Goal: Task Accomplishment & Management: Complete application form

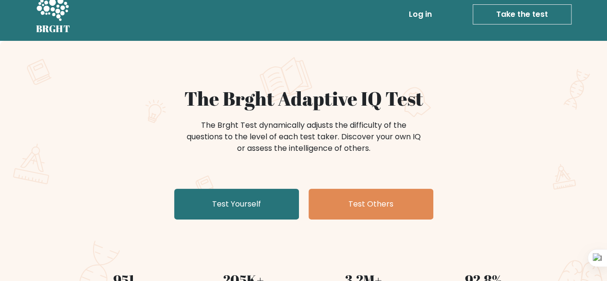
scroll to position [12, 0]
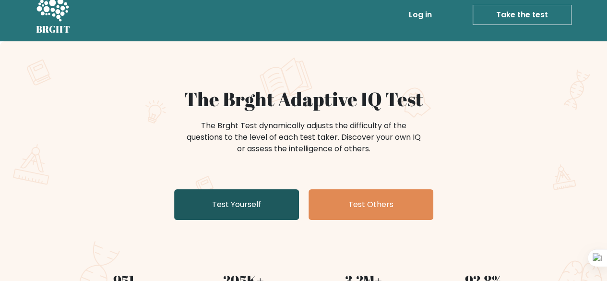
click at [225, 207] on link "Test Yourself" at bounding box center [236, 204] width 125 height 31
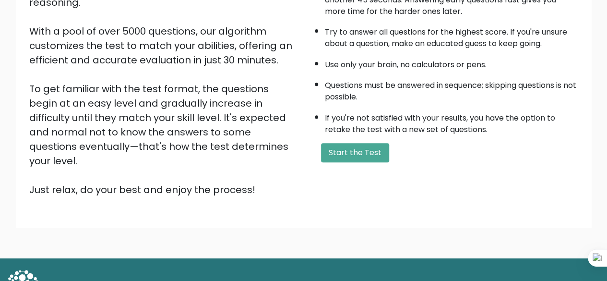
scroll to position [152, 0]
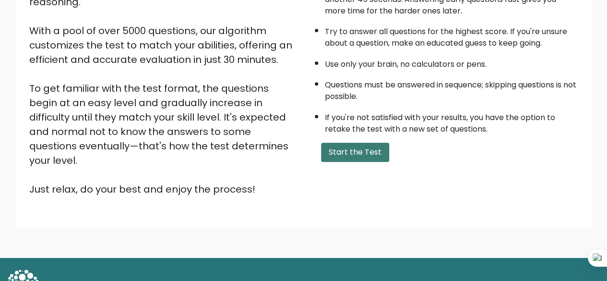
click at [346, 148] on button "Start the Test" at bounding box center [355, 152] width 68 height 19
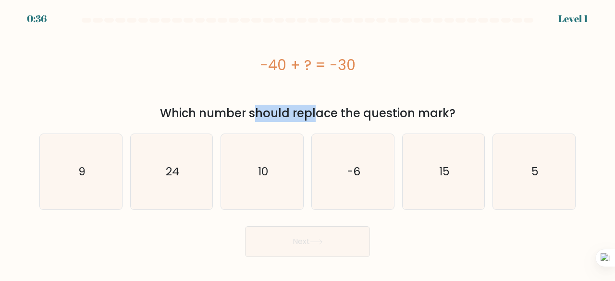
drag, startPoint x: 157, startPoint y: 113, endPoint x: 235, endPoint y: 105, distance: 77.7
click at [235, 105] on div "Which number should replace the question mark?" at bounding box center [307, 113] width 524 height 17
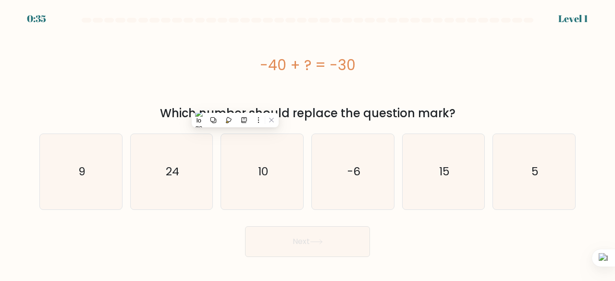
click at [243, 75] on div "-40 + ? = -30" at bounding box center [307, 65] width 536 height 22
drag, startPoint x: 250, startPoint y: 60, endPoint x: 362, endPoint y: 57, distance: 111.9
click at [362, 57] on div "-40 + ? = -30" at bounding box center [307, 65] width 536 height 22
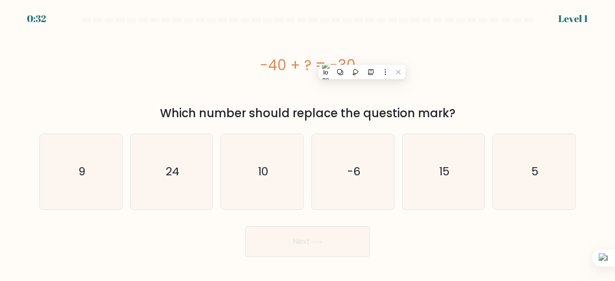
copy div "-40 + ? = -30"
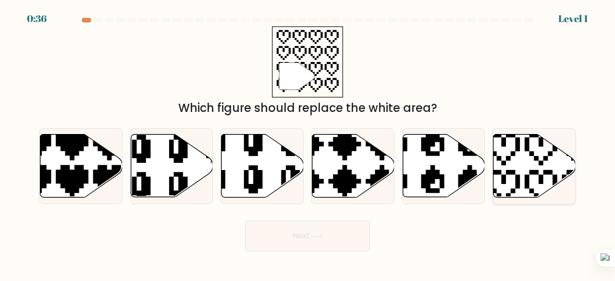
click at [521, 172] on icon at bounding box center [534, 165] width 82 height 63
click at [308, 143] on input "f." at bounding box center [307, 142] width 0 height 2
radio input "true"
click at [343, 231] on button "Next" at bounding box center [307, 235] width 125 height 31
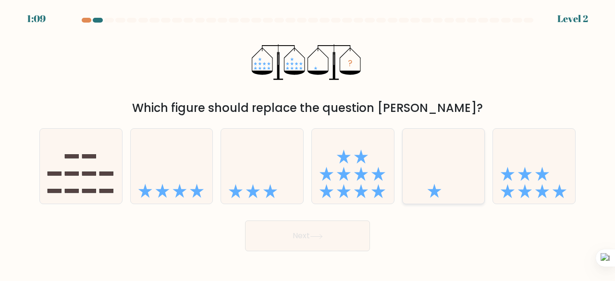
click at [462, 164] on icon at bounding box center [443, 166] width 82 height 68
click at [308, 143] on input "e." at bounding box center [307, 142] width 0 height 2
radio input "true"
click at [300, 238] on button "Next" at bounding box center [307, 235] width 125 height 31
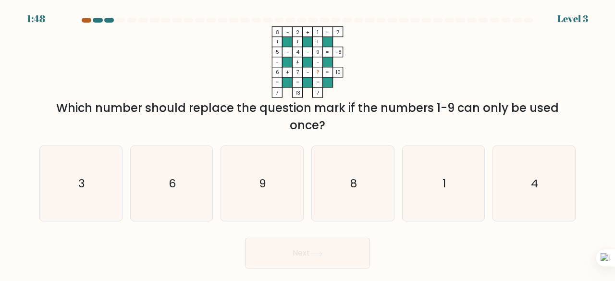
click at [83, 21] on div at bounding box center [87, 20] width 10 height 5
click at [444, 185] on text "1" at bounding box center [443, 183] width 3 height 16
click at [308, 143] on input "e. 1" at bounding box center [307, 142] width 0 height 2
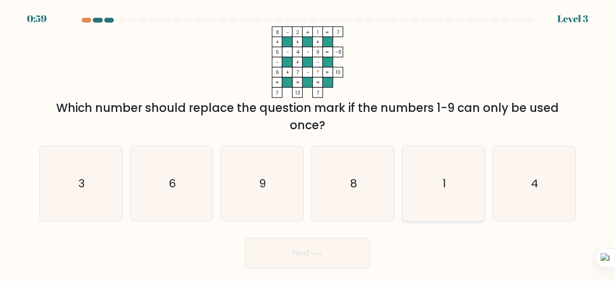
radio input "true"
click at [335, 250] on button "Next" at bounding box center [307, 253] width 125 height 31
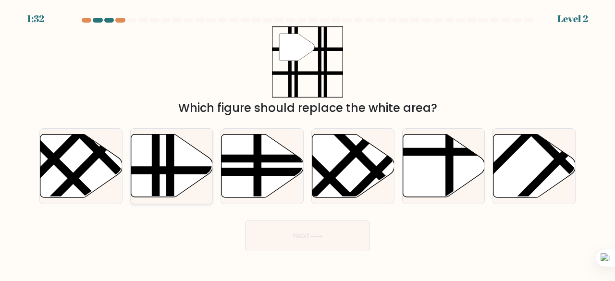
click at [170, 160] on line at bounding box center [170, 200] width 0 height 165
click at [307, 143] on input "b." at bounding box center [307, 142] width 0 height 2
radio input "true"
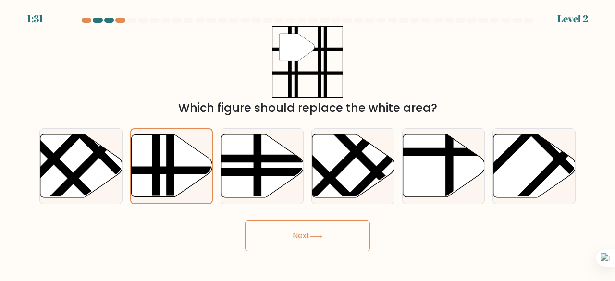
click at [297, 249] on button "Next" at bounding box center [307, 235] width 125 height 31
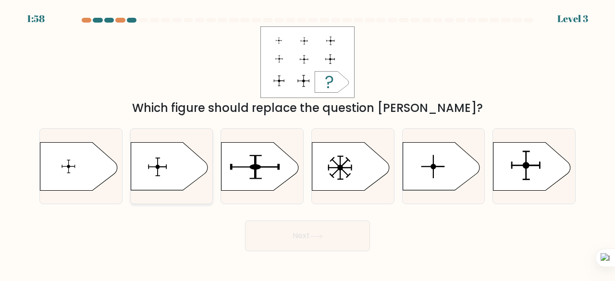
click at [189, 156] on icon at bounding box center [169, 166] width 77 height 48
click at [307, 143] on input "b." at bounding box center [307, 142] width 0 height 2
radio input "true"
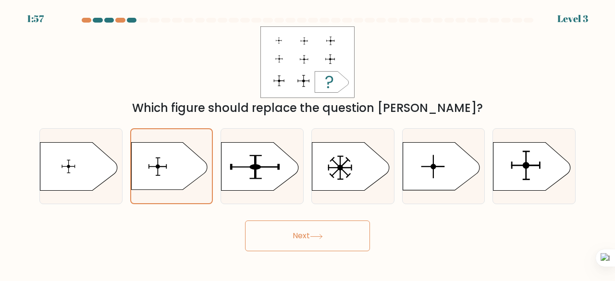
click at [276, 231] on button "Next" at bounding box center [307, 235] width 125 height 31
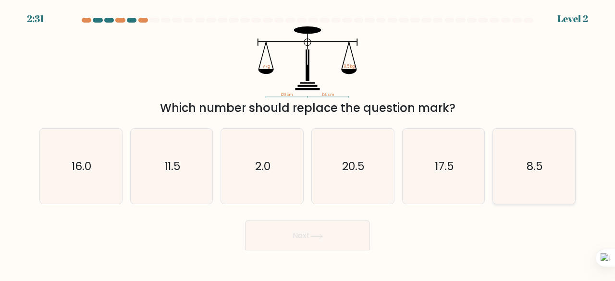
click at [538, 178] on icon "8.5" at bounding box center [533, 166] width 75 height 75
click at [308, 143] on input "f. 8.5" at bounding box center [307, 142] width 0 height 2
radio input "true"
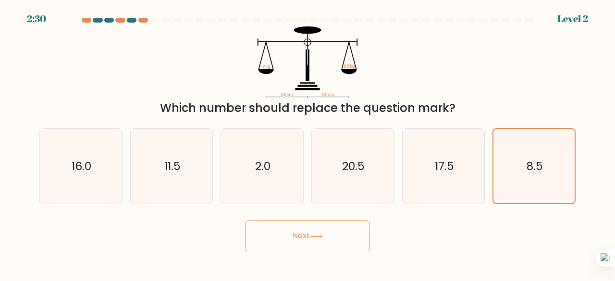
click at [346, 228] on button "Next" at bounding box center [307, 235] width 125 height 31
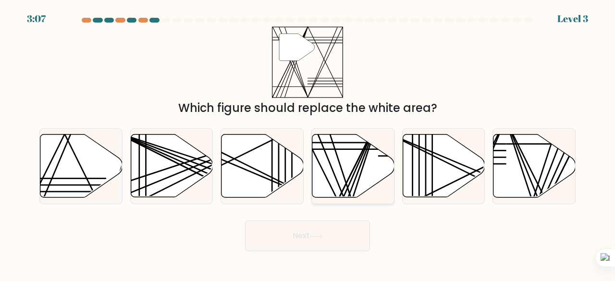
click at [341, 174] on icon at bounding box center [353, 165] width 82 height 63
click at [308, 143] on input "d." at bounding box center [307, 142] width 0 height 2
radio input "true"
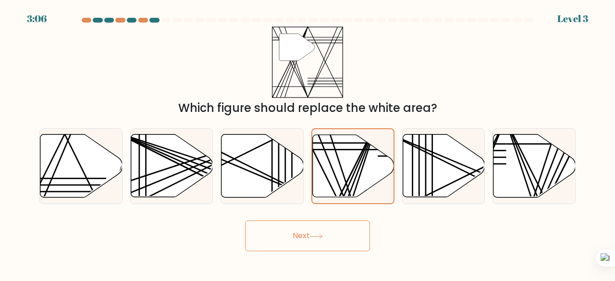
click at [307, 238] on button "Next" at bounding box center [307, 235] width 125 height 31
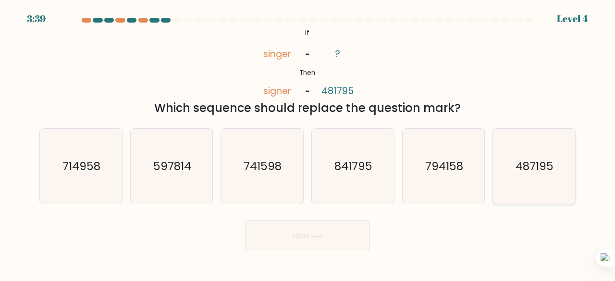
click at [536, 172] on text "487195" at bounding box center [535, 166] width 38 height 16
click at [308, 143] on input "f. 487195" at bounding box center [307, 142] width 0 height 2
radio input "true"
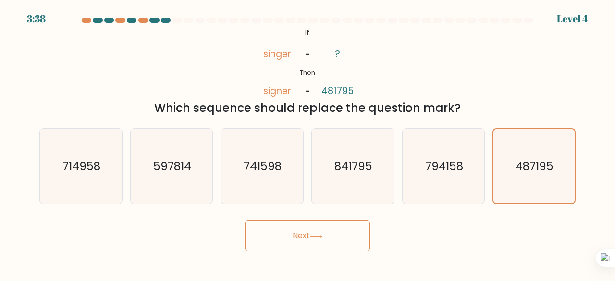
click at [342, 232] on button "Next" at bounding box center [307, 235] width 125 height 31
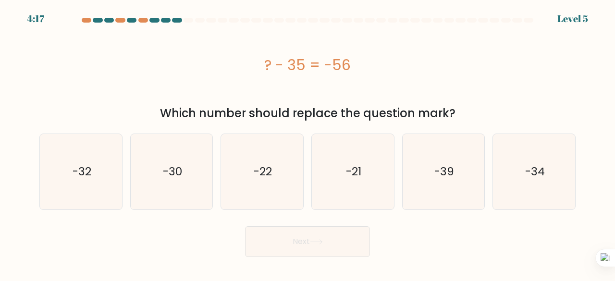
drag, startPoint x: 261, startPoint y: 65, endPoint x: 358, endPoint y: 70, distance: 97.1
click at [358, 70] on div "? - 35 = -56" at bounding box center [307, 65] width 536 height 22
copy div "? - 35 = -56"
click at [343, 156] on icon "-21" at bounding box center [352, 171] width 75 height 75
click at [308, 143] on input "d. -21" at bounding box center [307, 142] width 0 height 2
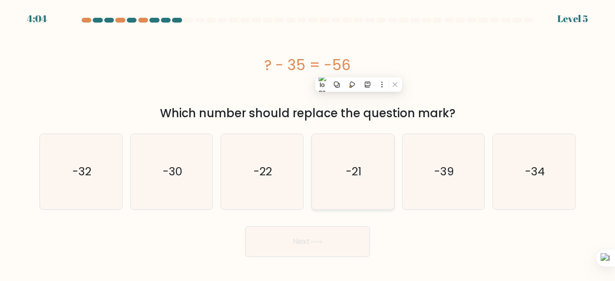
radio input "true"
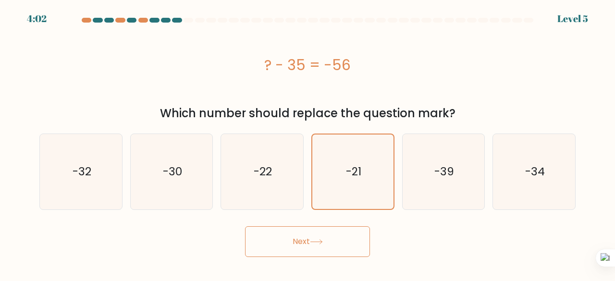
click at [306, 241] on button "Next" at bounding box center [307, 241] width 125 height 31
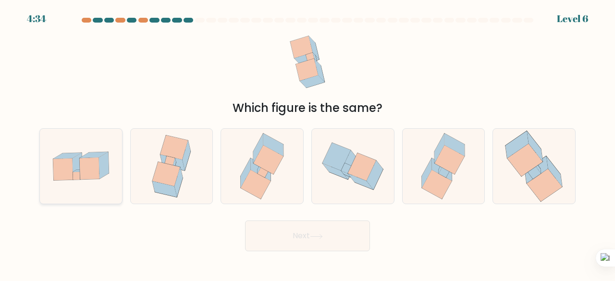
click at [73, 165] on icon at bounding box center [77, 166] width 10 height 27
click at [307, 143] on input "a." at bounding box center [307, 142] width 0 height 2
radio input "true"
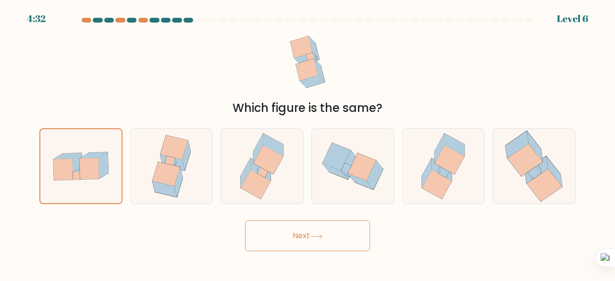
click at [297, 229] on button "Next" at bounding box center [307, 235] width 125 height 31
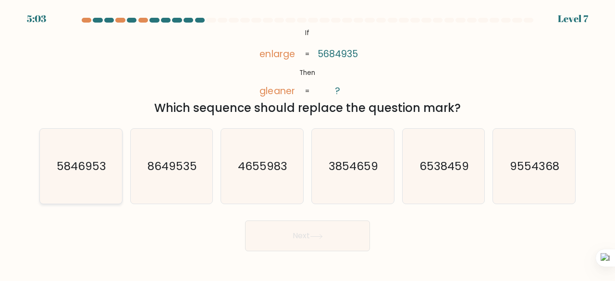
click at [86, 169] on text "5846953" at bounding box center [81, 166] width 49 height 16
click at [307, 143] on input "a. 5846953" at bounding box center [307, 142] width 0 height 2
radio input "true"
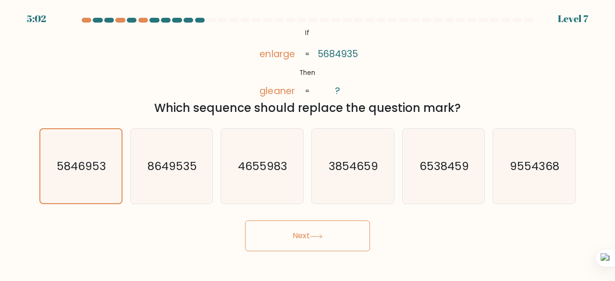
click at [289, 232] on button "Next" at bounding box center [307, 235] width 125 height 31
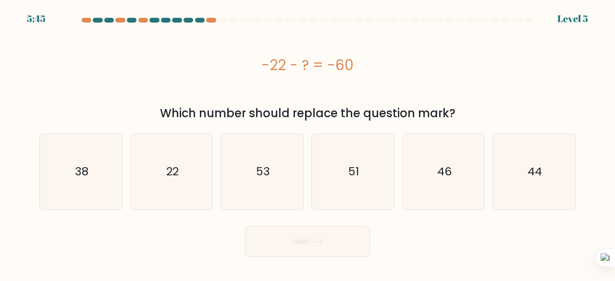
drag, startPoint x: 258, startPoint y: 67, endPoint x: 363, endPoint y: 63, distance: 105.7
click at [363, 63] on div "-22 - ? = -60" at bounding box center [307, 65] width 536 height 22
copy div "-22 - ? = -60"
click at [90, 161] on icon "38" at bounding box center [80, 171] width 75 height 75
click at [307, 143] on input "a. 38" at bounding box center [307, 142] width 0 height 2
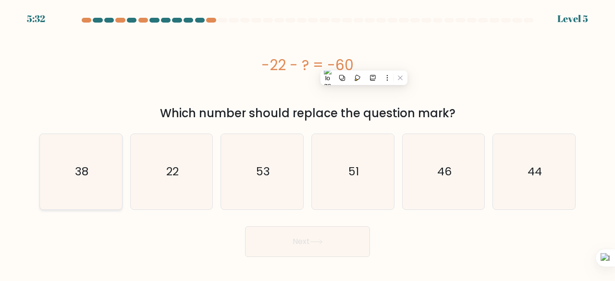
radio input "true"
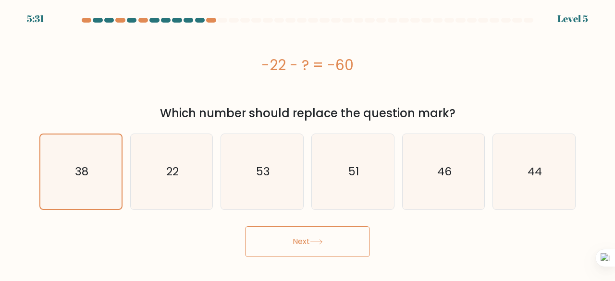
click at [310, 245] on button "Next" at bounding box center [307, 241] width 125 height 31
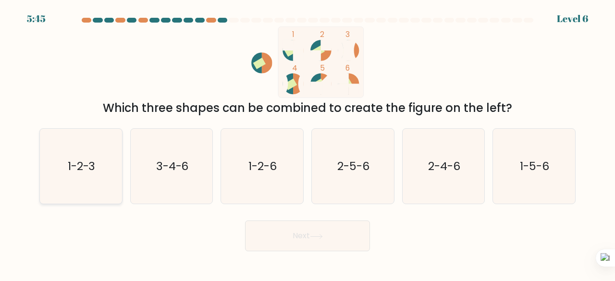
click at [85, 155] on icon "1-2-3" at bounding box center [80, 166] width 75 height 75
click at [307, 143] on input "a. 1-2-3" at bounding box center [307, 142] width 0 height 2
radio input "true"
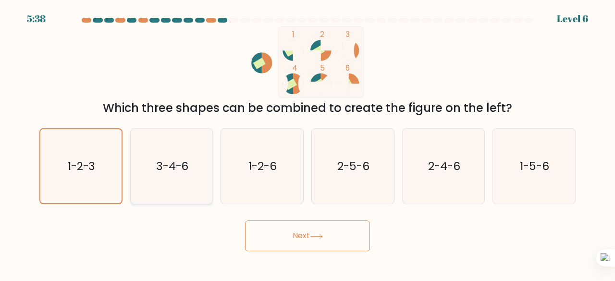
click at [179, 150] on icon "3-4-6" at bounding box center [171, 166] width 75 height 75
click at [307, 143] on input "b. 3-4-6" at bounding box center [307, 142] width 0 height 2
radio input "true"
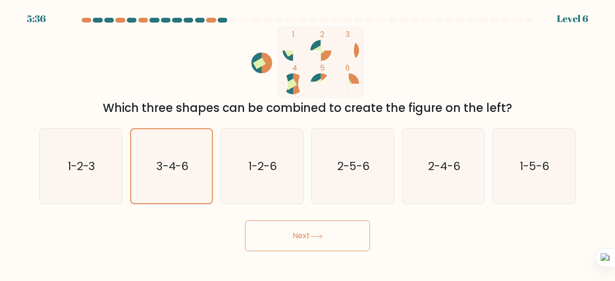
click at [305, 237] on button "Next" at bounding box center [307, 235] width 125 height 31
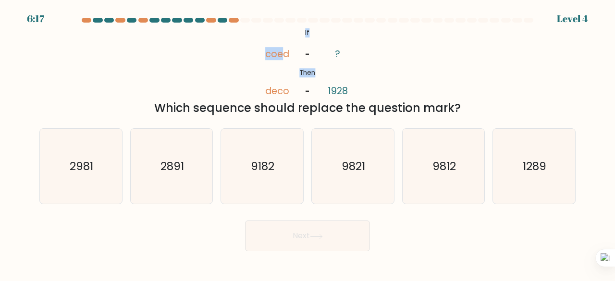
drag, startPoint x: 282, startPoint y: 29, endPoint x: 293, endPoint y: 26, distance: 11.5
click at [293, 26] on form "If ?" at bounding box center [307, 134] width 615 height 233
click at [293, 26] on div at bounding box center [307, 22] width 547 height 9
drag, startPoint x: 291, startPoint y: 26, endPoint x: 429, endPoint y: 81, distance: 148.5
click at [429, 81] on div "@import url('https://fonts.googleapis.com/css?family=Abril+Fatface:400,100,100i…" at bounding box center [307, 71] width 547 height 90
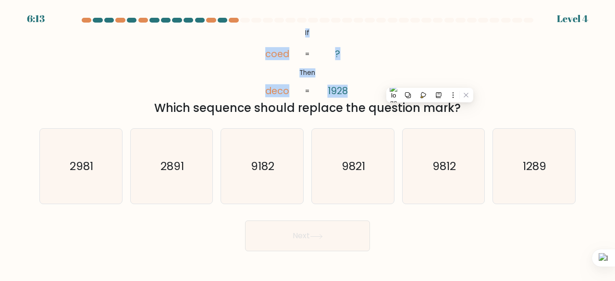
copy icon "If Then coed deco ? 1928"
click at [188, 41] on div "@import url('https://fonts.googleapis.com/css?family=Abril+Fatface:400,100,100i…" at bounding box center [307, 71] width 547 height 90
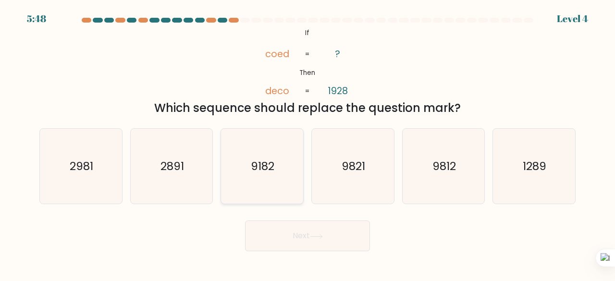
click at [264, 155] on icon "9182" at bounding box center [261, 166] width 75 height 75
click at [307, 143] on input "c. 9182" at bounding box center [307, 142] width 0 height 2
radio input "true"
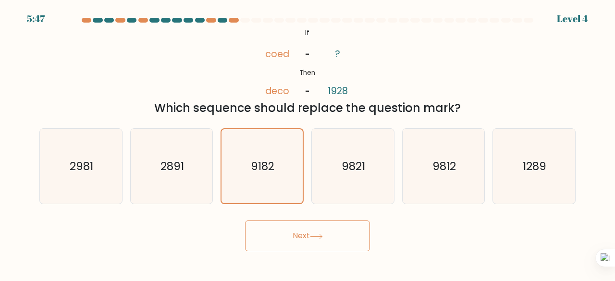
click at [289, 245] on button "Next" at bounding box center [307, 235] width 125 height 31
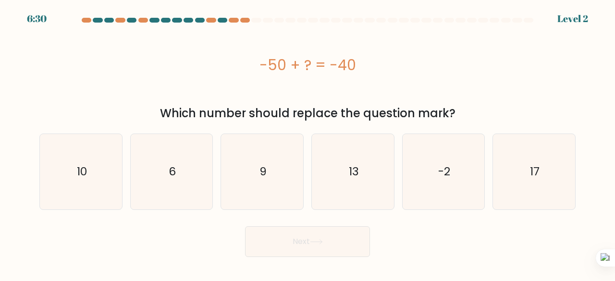
click at [282, 242] on button "Next" at bounding box center [307, 241] width 125 height 31
drag, startPoint x: 257, startPoint y: 64, endPoint x: 401, endPoint y: 69, distance: 144.6
click at [401, 69] on div "-50 + ? = -40" at bounding box center [307, 65] width 536 height 22
copy div "-50 + ? = -40"
click at [83, 197] on icon "10" at bounding box center [80, 171] width 75 height 75
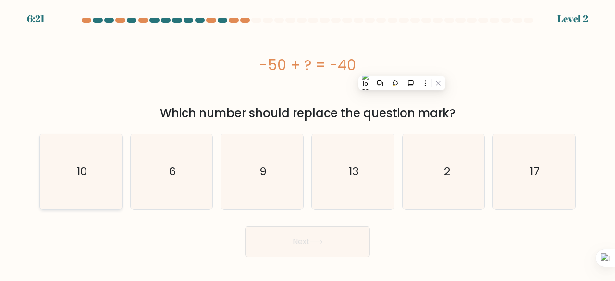
click at [307, 143] on input "a. 10" at bounding box center [307, 142] width 0 height 2
radio input "true"
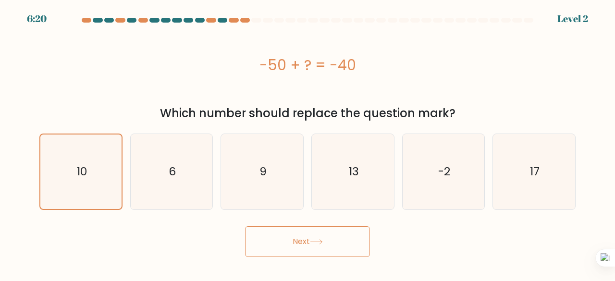
click at [255, 242] on button "Next" at bounding box center [307, 241] width 125 height 31
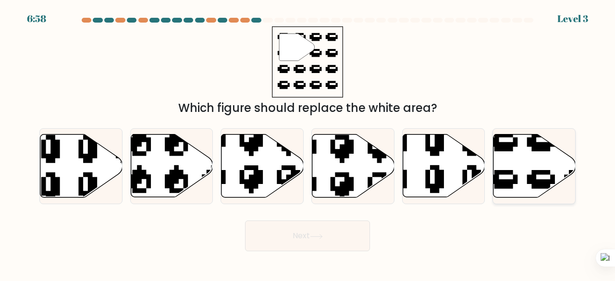
click at [512, 173] on icon at bounding box center [558, 198] width 139 height 130
click at [308, 143] on input "f." at bounding box center [307, 142] width 0 height 2
radio input "true"
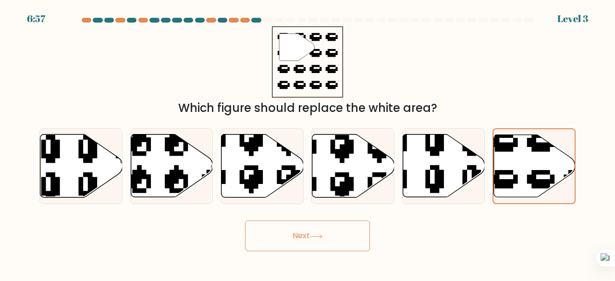
click at [338, 237] on button "Next" at bounding box center [307, 235] width 125 height 31
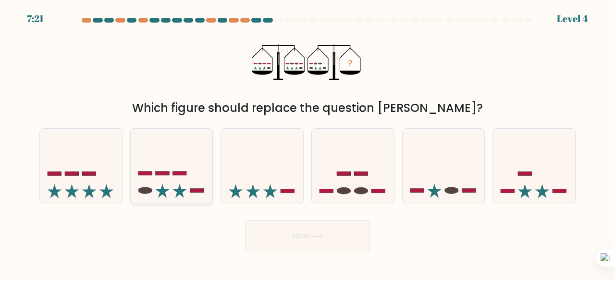
click at [173, 191] on icon at bounding box center [172, 166] width 82 height 68
click at [307, 143] on input "b." at bounding box center [307, 142] width 0 height 2
radio input "true"
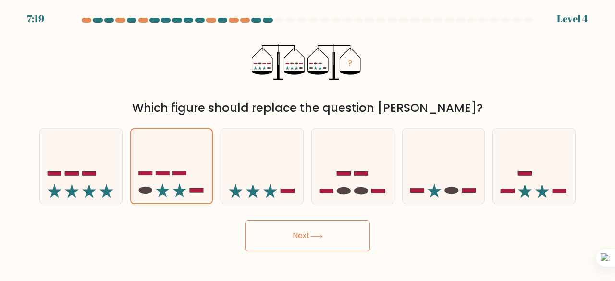
click at [294, 245] on button "Next" at bounding box center [307, 235] width 125 height 31
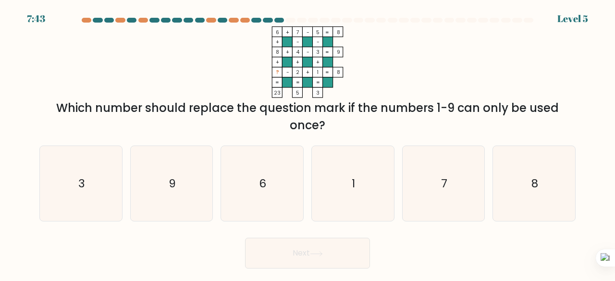
drag, startPoint x: 270, startPoint y: 72, endPoint x: 374, endPoint y: 68, distance: 104.8
click at [374, 68] on icon "6 + 7 - 5 8 + - - 8 + 4 - 3 9 + + + ? - 2 + 1 = 8 = = = = 23 5 3 =" at bounding box center [307, 62] width 288 height 72
copy icon "? - 2 + 1 = 8"
click at [191, 183] on icon "9" at bounding box center [171, 183] width 75 height 75
click at [307, 143] on input "b. 9" at bounding box center [307, 142] width 0 height 2
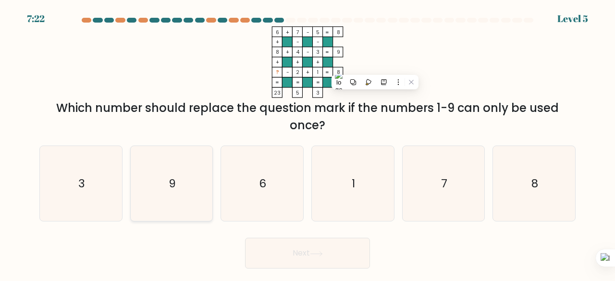
radio input "true"
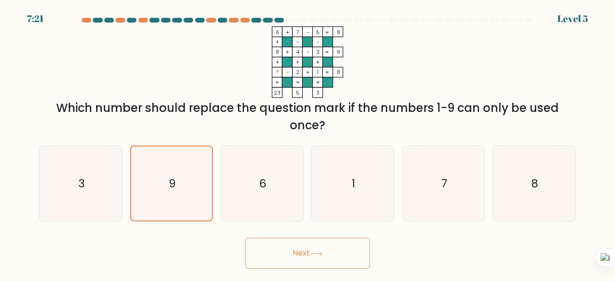
click at [274, 267] on button "Next" at bounding box center [307, 253] width 125 height 31
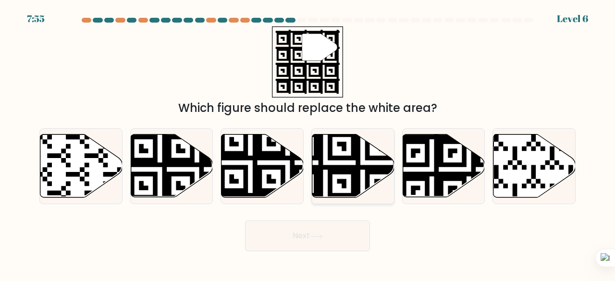
click at [356, 161] on icon at bounding box center [325, 199] width 149 height 149
click at [308, 143] on input "d." at bounding box center [307, 142] width 0 height 2
radio input "true"
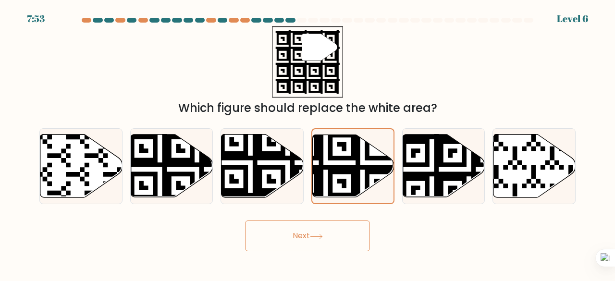
click at [329, 229] on button "Next" at bounding box center [307, 235] width 125 height 31
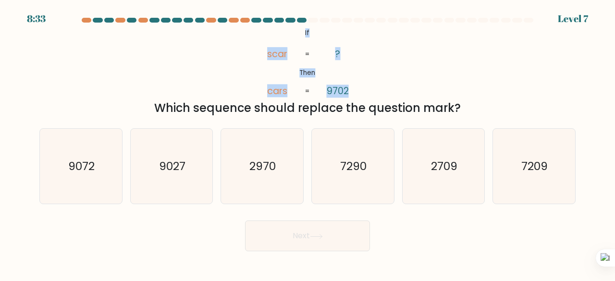
drag, startPoint x: 294, startPoint y: 32, endPoint x: 365, endPoint y: 89, distance: 90.9
click at [365, 89] on div "@import url('https://fonts.googleapis.com/css?family=Abril+Fatface:400,100,100i…" at bounding box center [307, 71] width 547 height 90
copy icon "If Then scar cars ? 9702"
click at [209, 82] on div "@import url('https://fonts.googleapis.com/css?family=Abril+Fatface:400,100,100i…" at bounding box center [307, 71] width 547 height 90
click at [268, 162] on text "2970" at bounding box center [263, 166] width 26 height 16
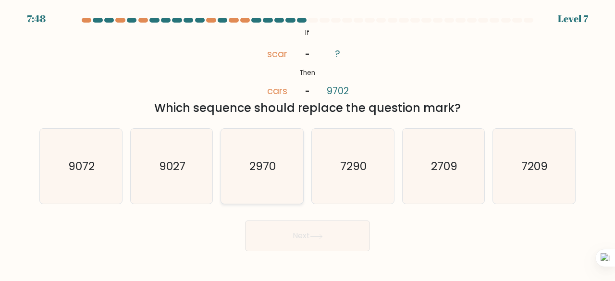
click at [307, 143] on input "c. 2970" at bounding box center [307, 142] width 0 height 2
radio input "true"
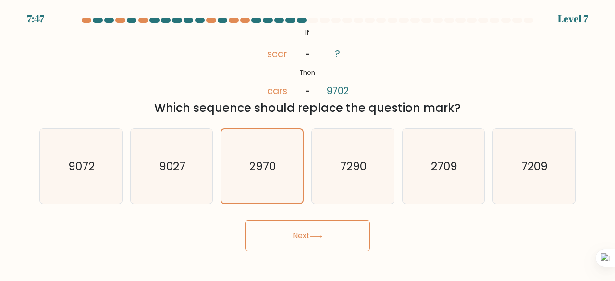
click at [309, 242] on button "Next" at bounding box center [307, 235] width 125 height 31
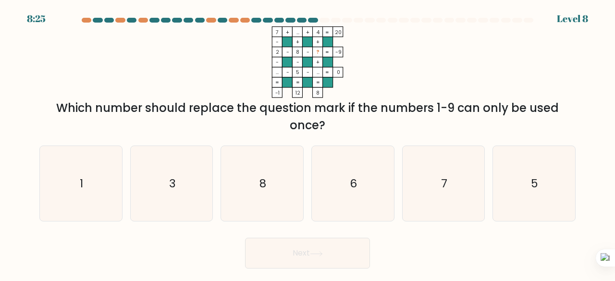
drag, startPoint x: 270, startPoint y: 51, endPoint x: 349, endPoint y: 50, distance: 78.7
click at [349, 50] on icon "7 + ... + 4 20 - + + 2 - 8 - ? -9 - - + ... - 5 - ... = 0 = = = = -1 12 8 =" at bounding box center [307, 62] width 288 height 72
copy icon "2 - 8 - ? -9"
click at [192, 71] on icon "7 + ... + 4 20 - + + 2 - 8 - ? -9 - - + ... - 5 - ... = 0 = = = = -1 12 8 =" at bounding box center [307, 62] width 288 height 72
click at [524, 182] on icon "5" at bounding box center [533, 183] width 75 height 75
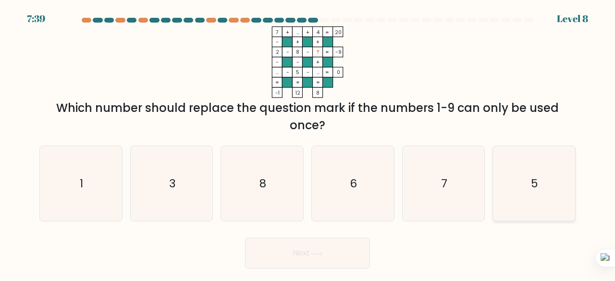
click at [308, 143] on input "f. 5" at bounding box center [307, 142] width 0 height 2
radio input "true"
click at [322, 247] on button "Next" at bounding box center [307, 253] width 125 height 31
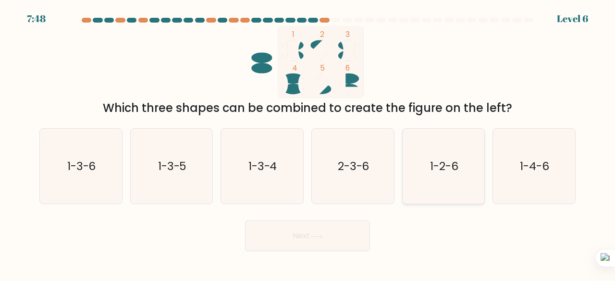
click at [419, 156] on icon "1-2-6" at bounding box center [443, 166] width 75 height 75
click at [308, 143] on input "e. 1-2-6" at bounding box center [307, 142] width 0 height 2
radio input "true"
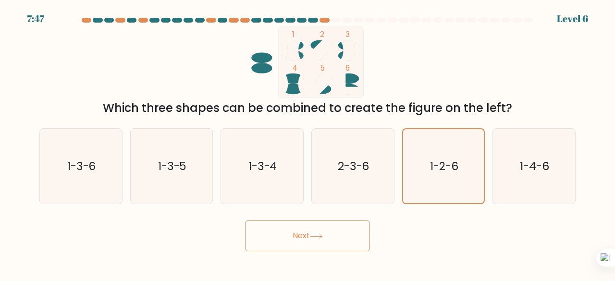
click at [338, 228] on button "Next" at bounding box center [307, 235] width 125 height 31
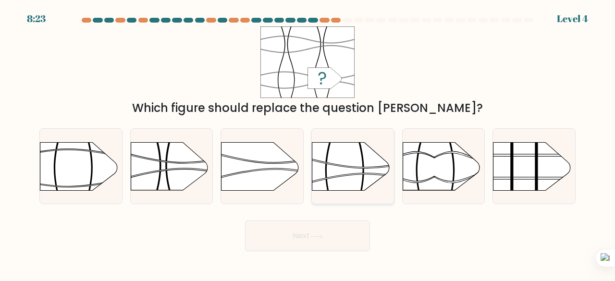
click at [361, 173] on icon at bounding box center [365, 177] width 106 height 9
click at [308, 143] on input "d." at bounding box center [307, 142] width 0 height 2
radio input "true"
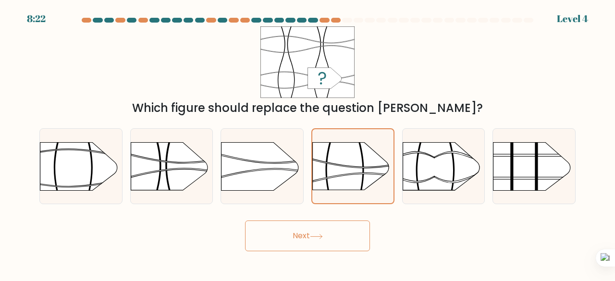
click at [320, 238] on icon at bounding box center [316, 236] width 13 height 5
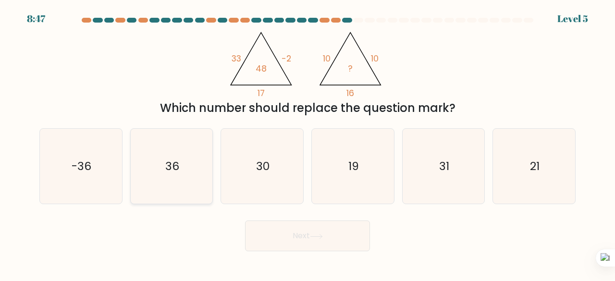
click at [188, 163] on icon "36" at bounding box center [171, 166] width 75 height 75
click at [307, 143] on input "b. 36" at bounding box center [307, 142] width 0 height 2
radio input "true"
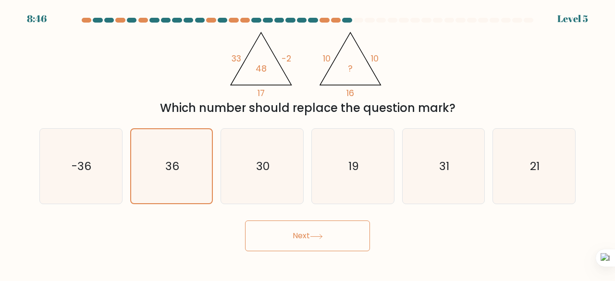
click at [311, 248] on button "Next" at bounding box center [307, 235] width 125 height 31
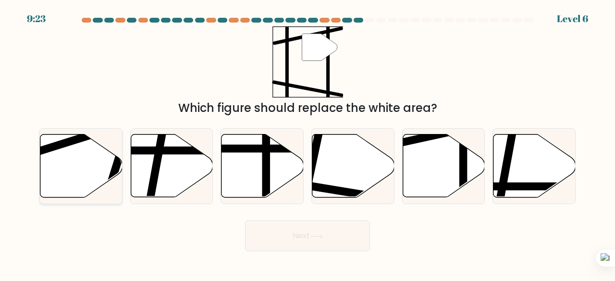
click at [79, 158] on icon at bounding box center [81, 165] width 82 height 63
click at [307, 143] on input "a." at bounding box center [307, 142] width 0 height 2
radio input "true"
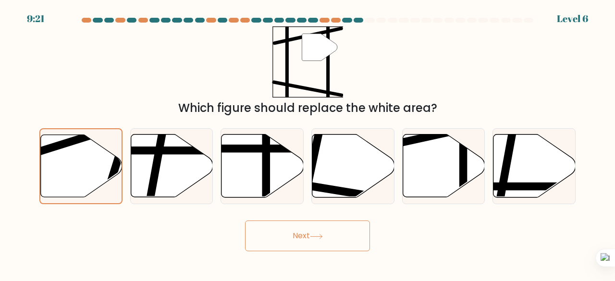
click at [276, 234] on button "Next" at bounding box center [307, 235] width 125 height 31
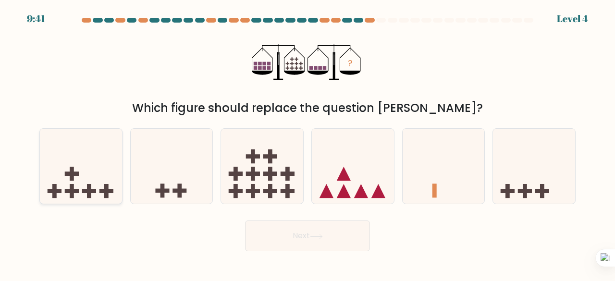
click at [71, 177] on rect at bounding box center [72, 174] width 4 height 14
click at [307, 143] on input "a." at bounding box center [307, 142] width 0 height 2
radio input "true"
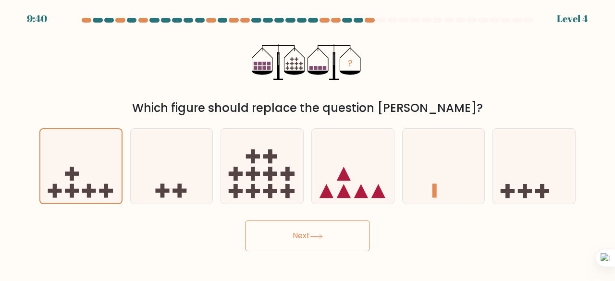
click at [262, 235] on button "Next" at bounding box center [307, 235] width 125 height 31
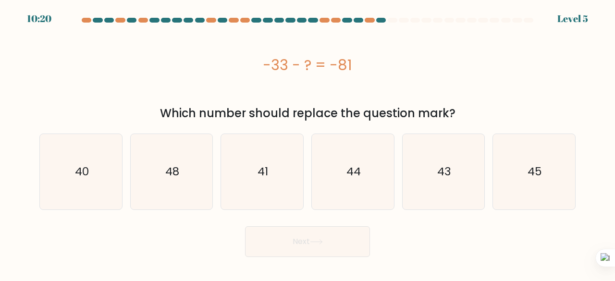
drag, startPoint x: 257, startPoint y: 61, endPoint x: 360, endPoint y: 61, distance: 102.7
click at [360, 61] on div "-33 - ? = -81" at bounding box center [307, 65] width 536 height 22
copy div "-33 - ? = -81"
click at [160, 162] on icon "48" at bounding box center [171, 171] width 75 height 75
click at [307, 143] on input "b. 48" at bounding box center [307, 142] width 0 height 2
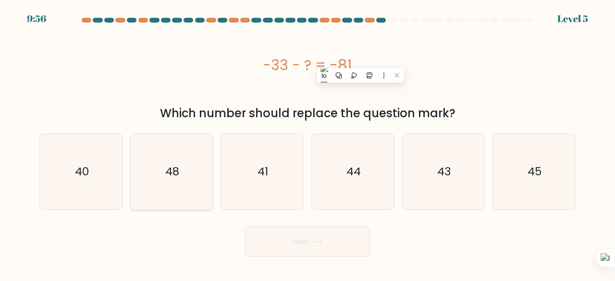
radio input "true"
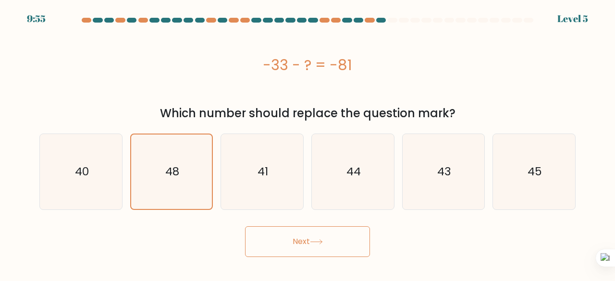
click at [297, 238] on button "Next" at bounding box center [307, 241] width 125 height 31
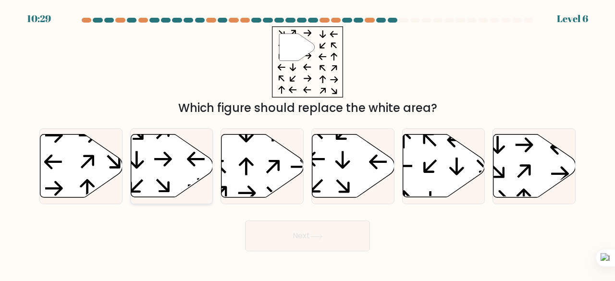
click at [174, 154] on icon at bounding box center [172, 165] width 82 height 63
click at [307, 143] on input "b." at bounding box center [307, 142] width 0 height 2
radio input "true"
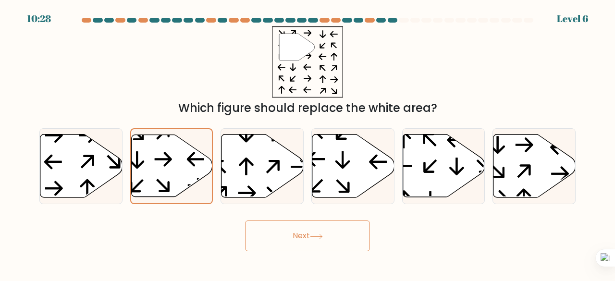
click at [317, 231] on button "Next" at bounding box center [307, 235] width 125 height 31
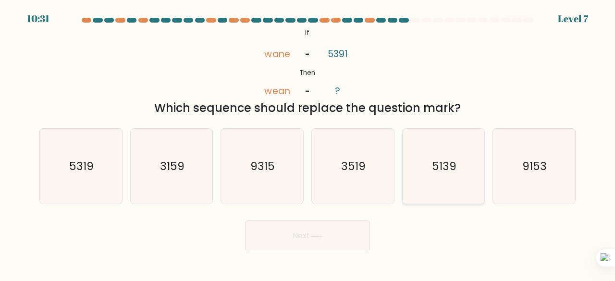
click at [430, 145] on icon "5139" at bounding box center [443, 166] width 75 height 75
click at [308, 143] on input "e. 5139" at bounding box center [307, 142] width 0 height 2
radio input "true"
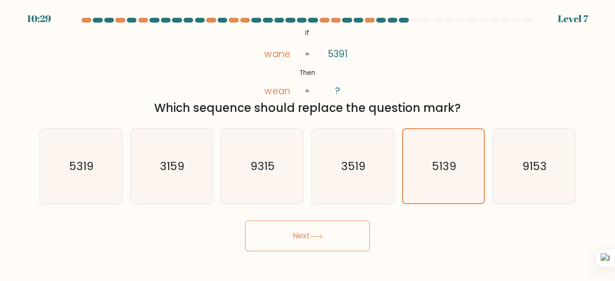
click at [314, 240] on button "Next" at bounding box center [307, 235] width 125 height 31
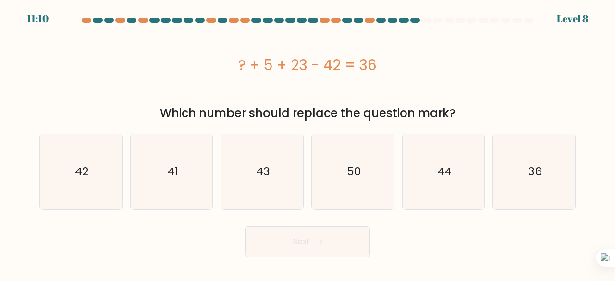
drag, startPoint x: 233, startPoint y: 61, endPoint x: 387, endPoint y: 59, distance: 153.7
click at [387, 59] on div "? + 5 + 23 - 42 = 36" at bounding box center [307, 65] width 536 height 22
copy div "? + 5 + 23 - 42 = 36"
click at [347, 161] on icon "50" at bounding box center [352, 171] width 75 height 75
click at [308, 143] on input "d. 50" at bounding box center [307, 142] width 0 height 2
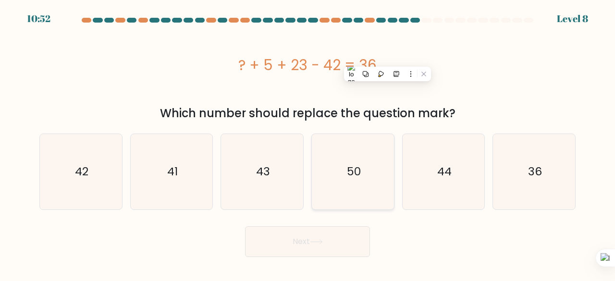
radio input "true"
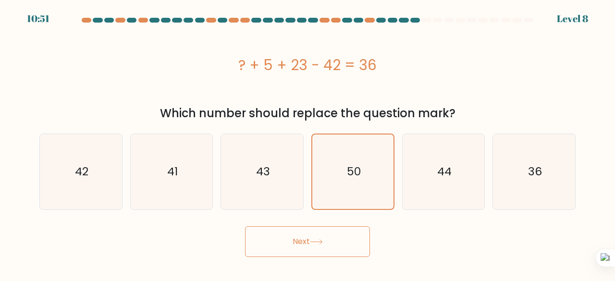
click at [295, 237] on button "Next" at bounding box center [307, 241] width 125 height 31
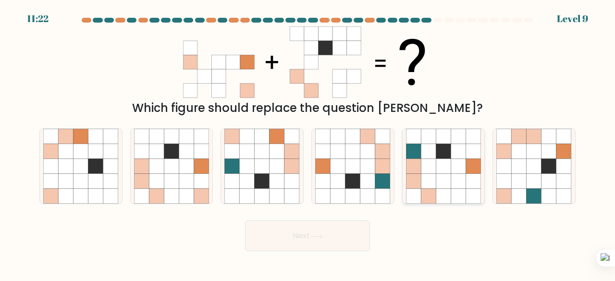
click at [442, 154] on icon at bounding box center [442, 151] width 15 height 15
click at [308, 143] on input "e." at bounding box center [307, 142] width 0 height 2
radio input "true"
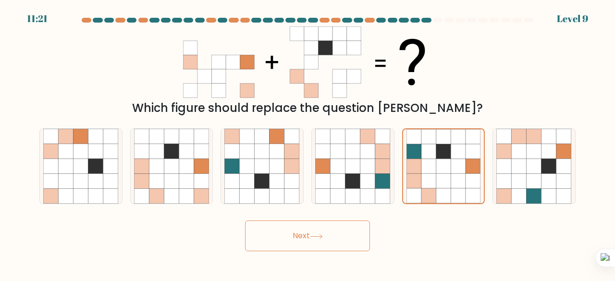
click at [332, 228] on button "Next" at bounding box center [307, 235] width 125 height 31
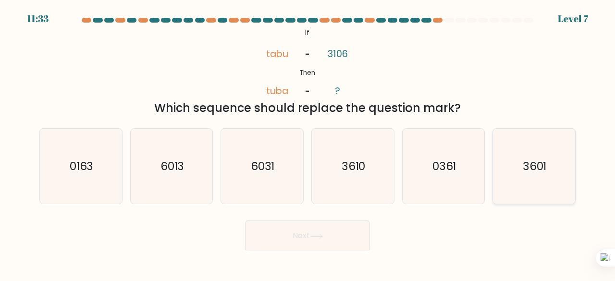
click at [507, 190] on icon "3601" at bounding box center [533, 166] width 75 height 75
click at [308, 143] on input "f. 3601" at bounding box center [307, 142] width 0 height 2
radio input "true"
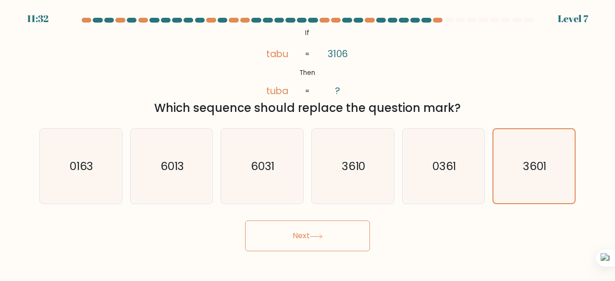
click at [349, 231] on button "Next" at bounding box center [307, 235] width 125 height 31
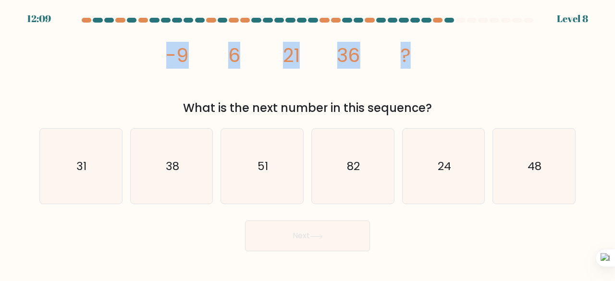
drag, startPoint x: 160, startPoint y: 54, endPoint x: 430, endPoint y: 62, distance: 270.0
click at [430, 62] on div "image/svg+xml -9 6 21 36 ? What is the next number in this sequence?" at bounding box center [307, 71] width 547 height 90
copy g "-9 6 21 36 ?"
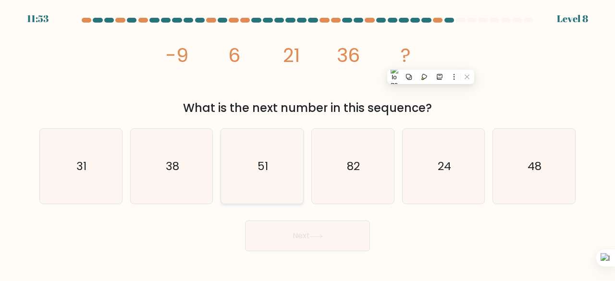
click at [254, 136] on icon "51" at bounding box center [261, 166] width 75 height 75
click at [307, 141] on input "c. 51" at bounding box center [307, 142] width 0 height 2
radio input "true"
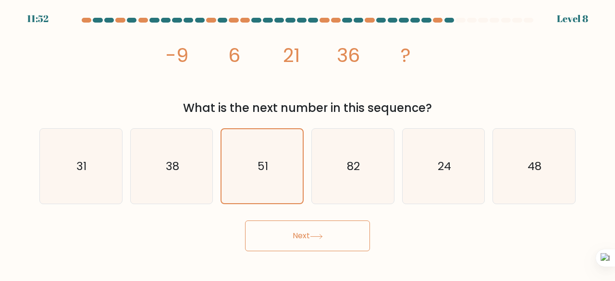
click at [295, 240] on button "Next" at bounding box center [307, 235] width 125 height 31
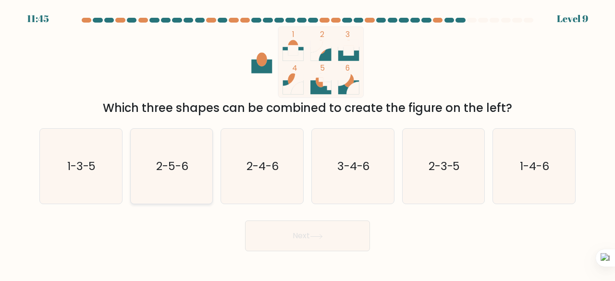
click at [175, 153] on icon "2-5-6" at bounding box center [171, 166] width 75 height 75
click at [307, 143] on input "b. 2-5-6" at bounding box center [307, 142] width 0 height 2
radio input "true"
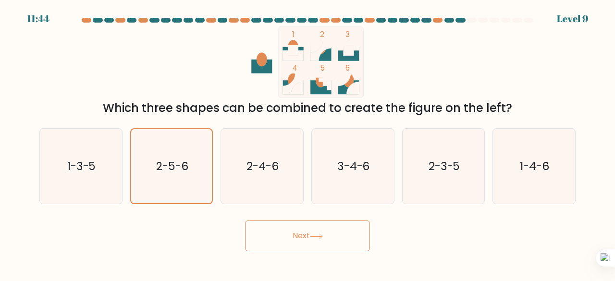
click at [293, 238] on button "Next" at bounding box center [307, 235] width 125 height 31
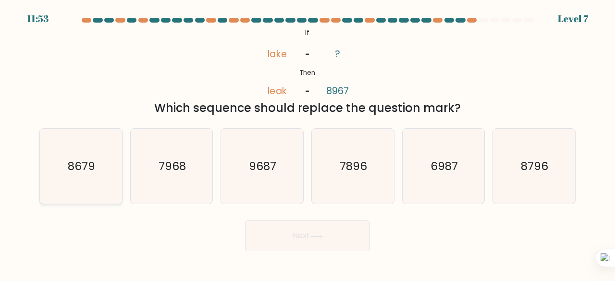
click at [100, 175] on icon "8679" at bounding box center [80, 166] width 75 height 75
click at [307, 143] on input "a. 8679" at bounding box center [307, 142] width 0 height 2
radio input "true"
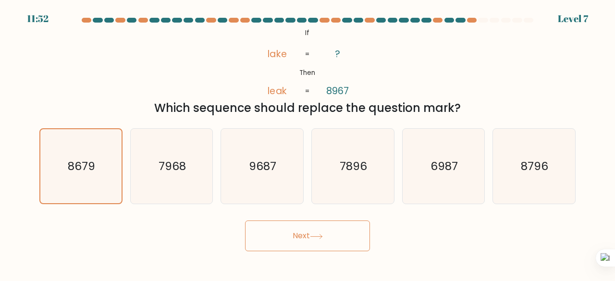
click at [256, 247] on button "Next" at bounding box center [307, 235] width 125 height 31
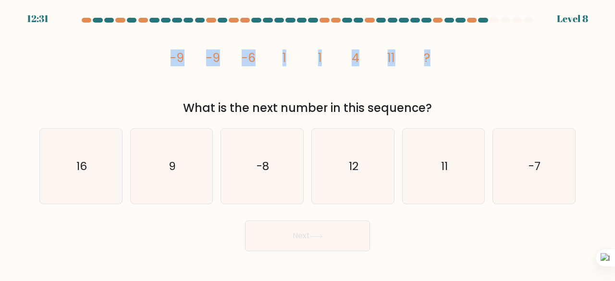
drag, startPoint x: 161, startPoint y: 60, endPoint x: 465, endPoint y: 56, distance: 303.5
click at [465, 56] on div "image/svg+xml -9 -9 -6 1 1 4 11 ? What is the next number in this sequence?" at bounding box center [307, 71] width 547 height 90
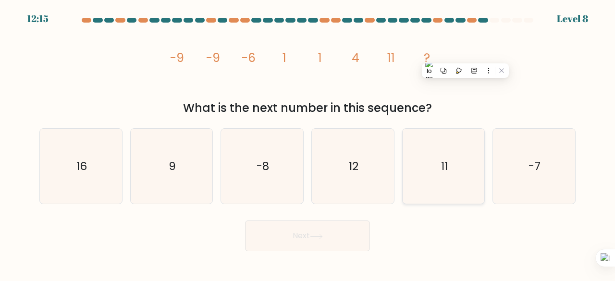
click at [443, 176] on icon "11" at bounding box center [443, 166] width 75 height 75
click at [308, 143] on input "e. 11" at bounding box center [307, 142] width 0 height 2
radio input "true"
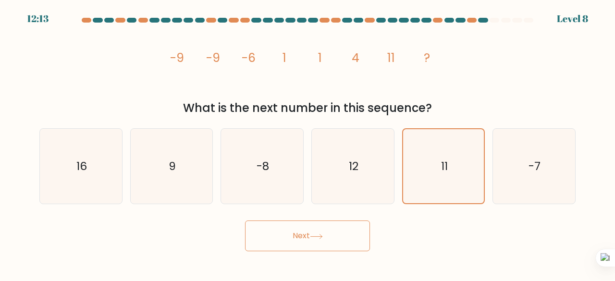
click at [302, 243] on button "Next" at bounding box center [307, 235] width 125 height 31
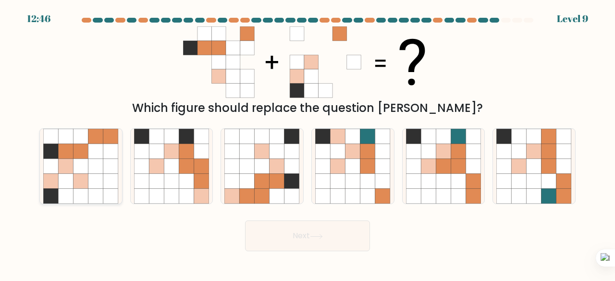
click at [73, 164] on icon at bounding box center [65, 166] width 15 height 15
click at [307, 143] on input "a." at bounding box center [307, 142] width 0 height 2
radio input "true"
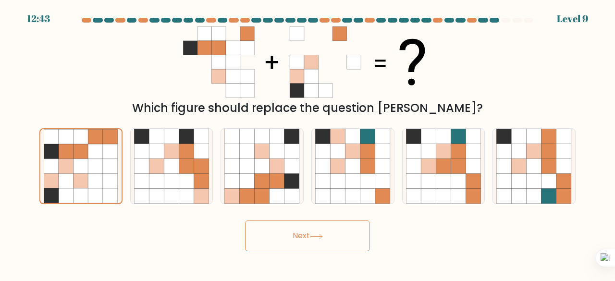
click at [313, 238] on icon at bounding box center [316, 236] width 13 height 5
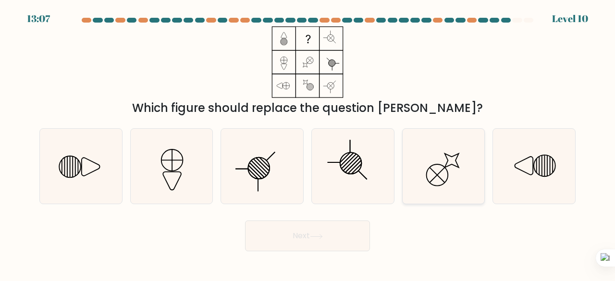
click at [456, 165] on icon at bounding box center [443, 166] width 75 height 75
click at [308, 143] on input "e." at bounding box center [307, 142] width 0 height 2
radio input "true"
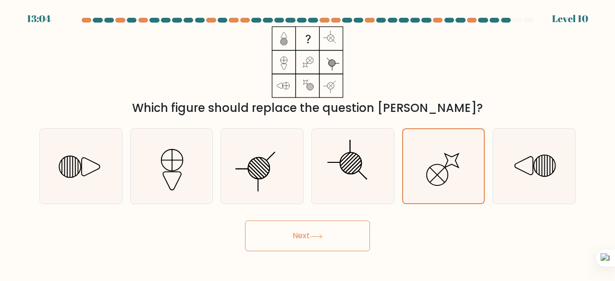
click at [326, 230] on button "Next" at bounding box center [307, 235] width 125 height 31
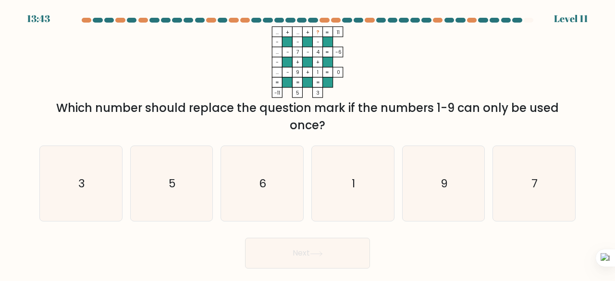
click at [274, 29] on rect at bounding box center [277, 32] width 10 height 10
drag, startPoint x: 274, startPoint y: 29, endPoint x: 372, endPoint y: 48, distance: 99.3
click at [372, 48] on icon "... + ... + ? 11 - - - ... - 7 - 4 -6 - + + ... - 9 + 1 = 0 = = = = -11 5 3 =" at bounding box center [307, 62] width 288 height 72
click at [164, 205] on icon "5" at bounding box center [171, 183] width 75 height 75
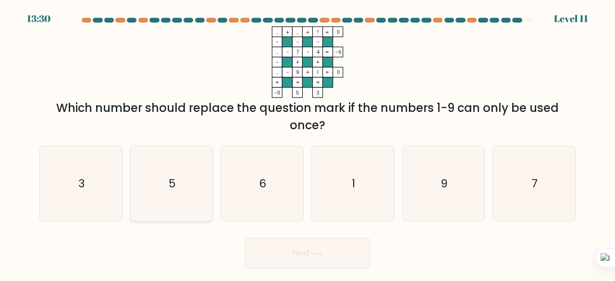
click at [307, 143] on input "b. 5" at bounding box center [307, 142] width 0 height 2
radio input "true"
click at [280, 253] on button "Next" at bounding box center [307, 253] width 125 height 31
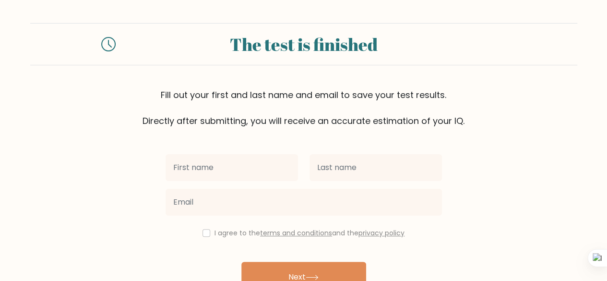
type input "[PERSON_NAME]"
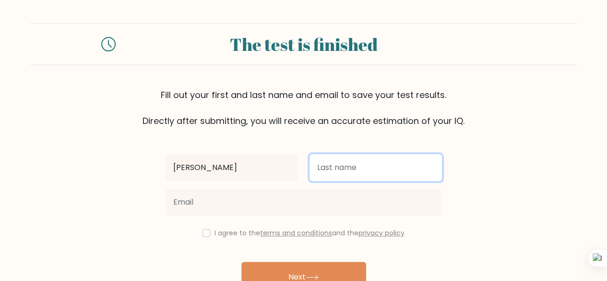
click at [356, 170] on input "text" at bounding box center [376, 167] width 133 height 27
type input "Dayaganon"
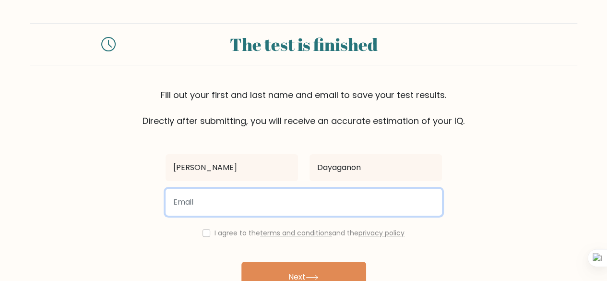
click at [331, 203] on input "email" at bounding box center [304, 202] width 277 height 27
type input "[EMAIL_ADDRESS][DOMAIN_NAME]"
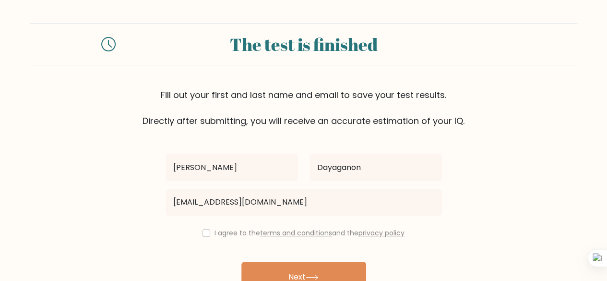
click at [210, 235] on div "I agree to the terms and conditions and the privacy policy" at bounding box center [304, 233] width 288 height 12
click at [200, 230] on div "I agree to the terms and conditions and the privacy policy" at bounding box center [304, 233] width 288 height 12
click at [205, 235] on input "checkbox" at bounding box center [207, 233] width 8 height 8
checkbox input "true"
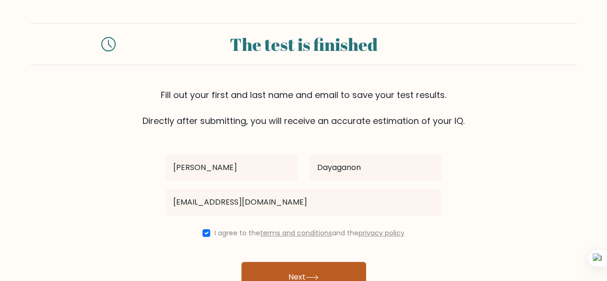
click at [294, 267] on button "Next" at bounding box center [304, 277] width 125 height 31
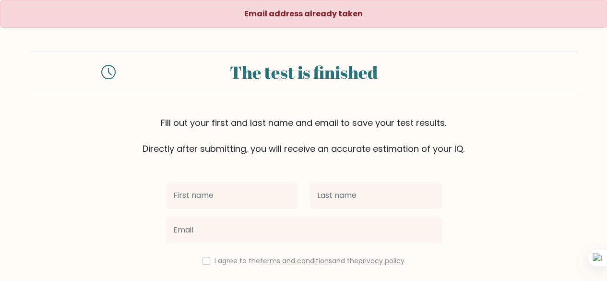
click at [251, 198] on input "text" at bounding box center [232, 195] width 133 height 27
type input "[PERSON_NAME]"
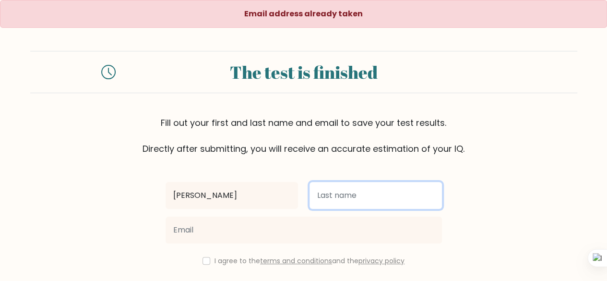
click at [329, 191] on input "text" at bounding box center [376, 195] width 133 height 27
type input "Dayaganon"
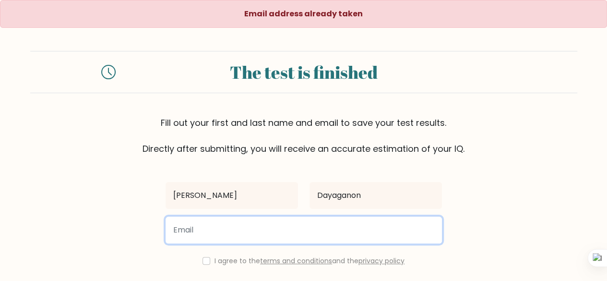
click at [326, 230] on input "email" at bounding box center [304, 230] width 277 height 27
type input "[EMAIL_ADDRESS][DOMAIN_NAME]"
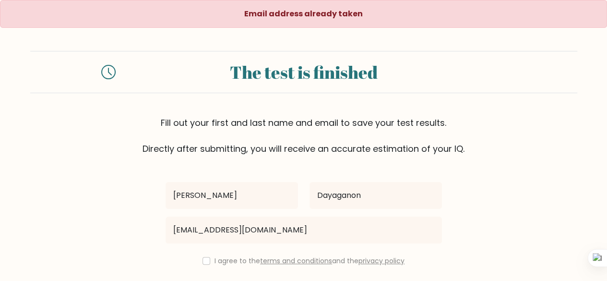
click at [209, 264] on div "I agree to the terms and conditions and the privacy policy" at bounding box center [304, 261] width 288 height 12
click at [205, 258] on input "checkbox" at bounding box center [207, 261] width 8 height 8
checkbox input "true"
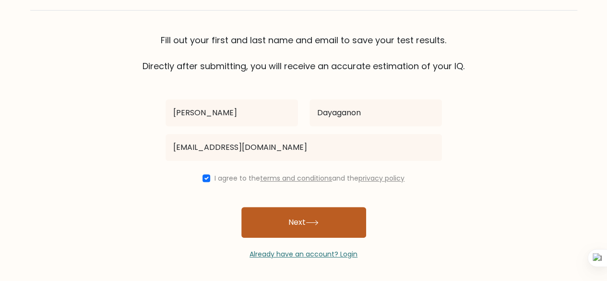
click at [326, 218] on button "Next" at bounding box center [304, 222] width 125 height 31
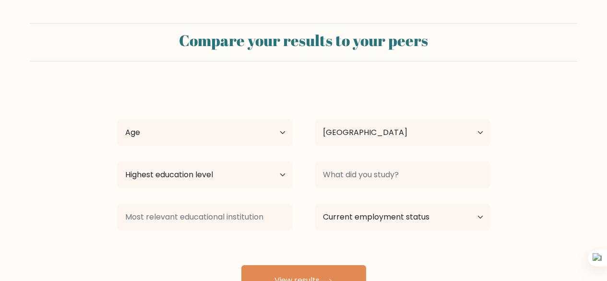
select select "PH"
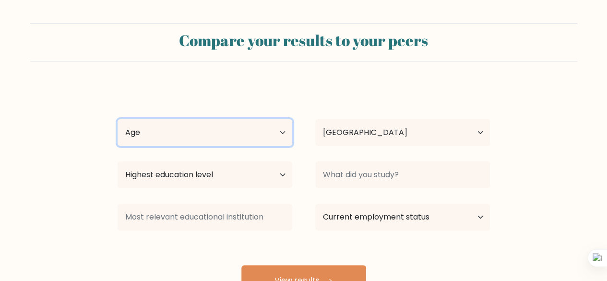
click at [265, 133] on select "Age Under 18 years old 18-24 years old 25-34 years old 35-44 years old 45-54 ye…" at bounding box center [205, 132] width 175 height 27
select select "25_34"
click at [118, 119] on select "Age Under 18 years old 18-24 years old 25-34 years old 35-44 years old 45-54 ye…" at bounding box center [205, 132] width 175 height 27
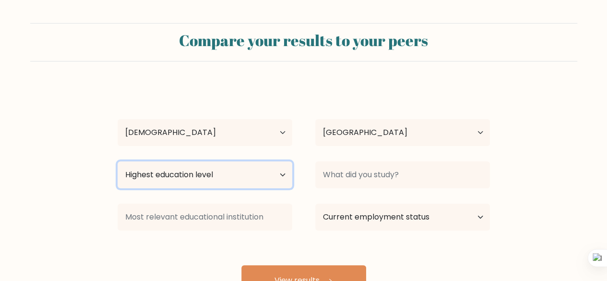
click at [271, 174] on select "Highest education level No schooling Primary Lower Secondary Upper Secondary Oc…" at bounding box center [205, 174] width 175 height 27
select select "bachelors_degree"
click at [118, 161] on select "Highest education level No schooling Primary Lower Secondary Upper Secondary Oc…" at bounding box center [205, 174] width 175 height 27
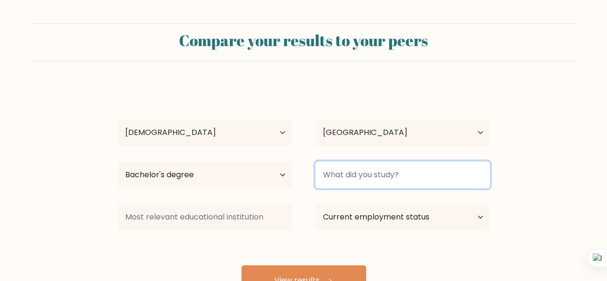
click at [350, 174] on input at bounding box center [402, 174] width 175 height 27
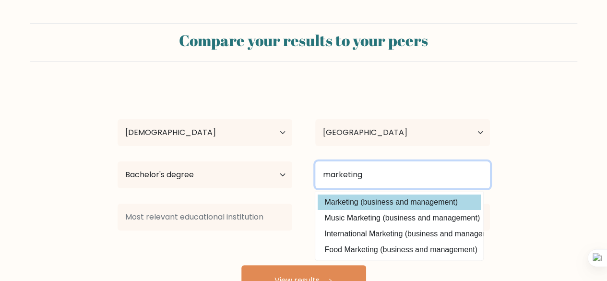
type input "marketing"
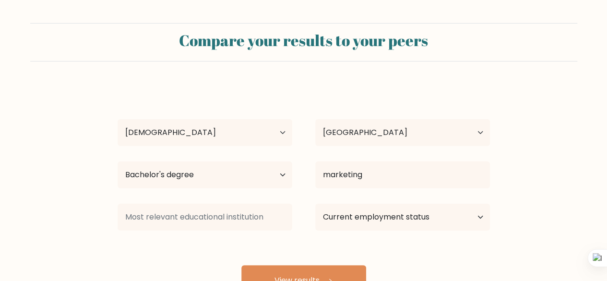
click at [376, 202] on div "Clint John Dayaganon Age Under 18 years old 18-24 years old 25-34 years old 35-…" at bounding box center [304, 190] width 384 height 211
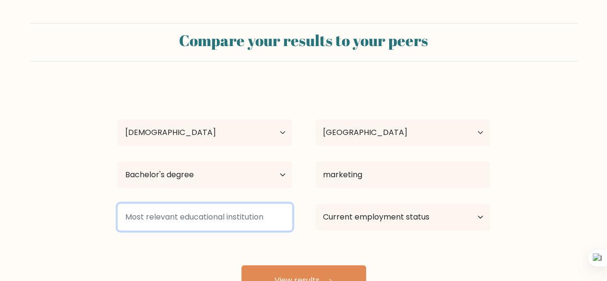
click at [225, 220] on input at bounding box center [205, 217] width 175 height 27
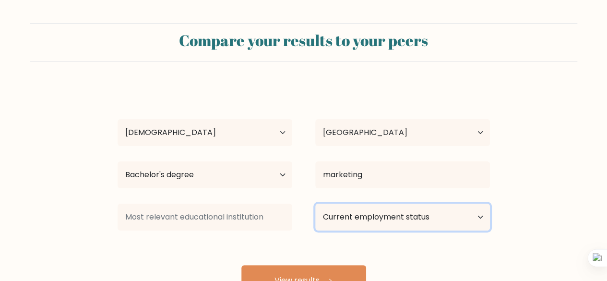
click at [327, 215] on select "Current employment status Employed Student Retired Other / prefer not to answer" at bounding box center [402, 217] width 175 height 27
select select "other"
click at [315, 204] on select "Current employment status Employed Student Retired Other / prefer not to answer" at bounding box center [402, 217] width 175 height 27
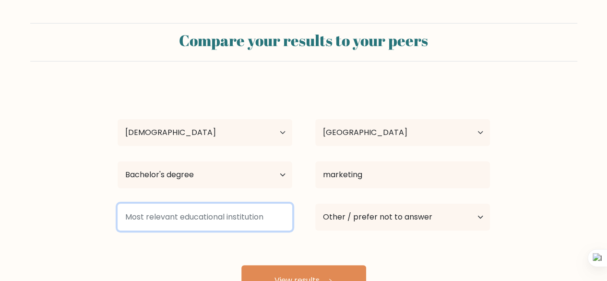
click at [204, 218] on input at bounding box center [205, 217] width 175 height 27
click at [191, 210] on input at bounding box center [205, 217] width 175 height 27
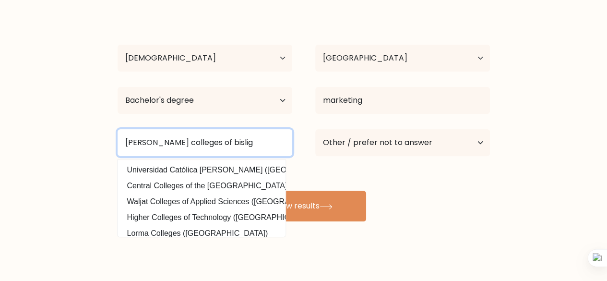
scroll to position [75, 0]
type input "andres soriano colleges of bislig"
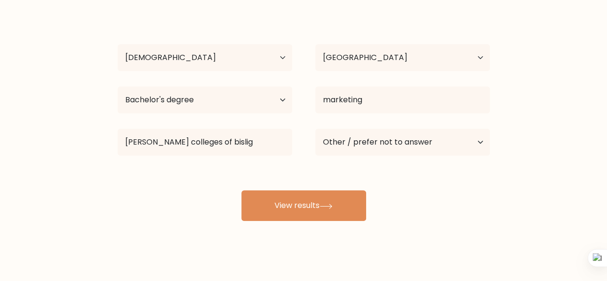
click at [381, 236] on div "Compare your results to your peers Clint John Dayaganon Age Under 18 years old …" at bounding box center [303, 107] width 607 height 364
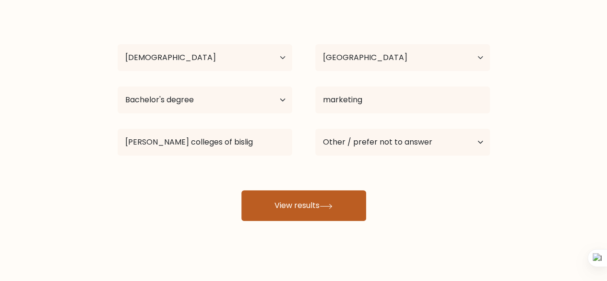
click at [312, 205] on button "View results" at bounding box center [304, 205] width 125 height 31
